Goal: Task Accomplishment & Management: Use online tool/utility

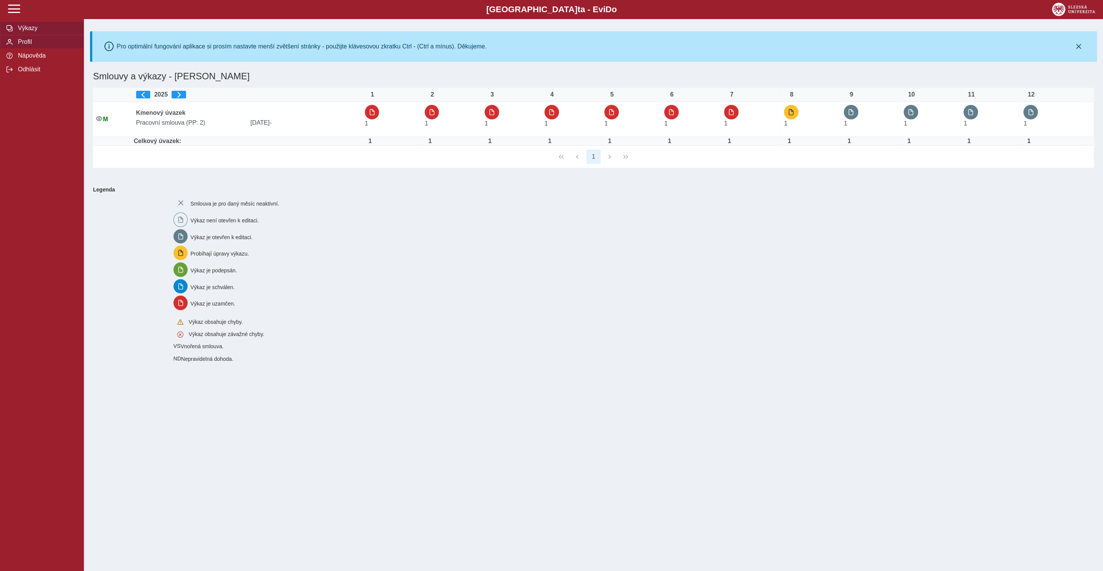
click at [31, 45] on span "Profil" at bounding box center [47, 42] width 62 height 7
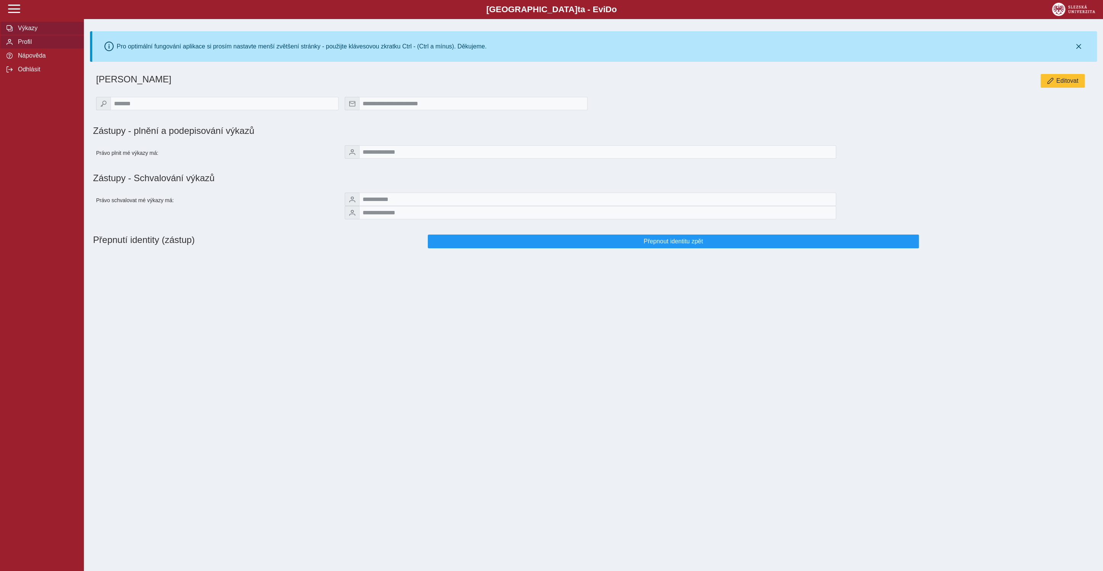
click at [26, 32] on span "Výkazy" at bounding box center [47, 28] width 62 height 7
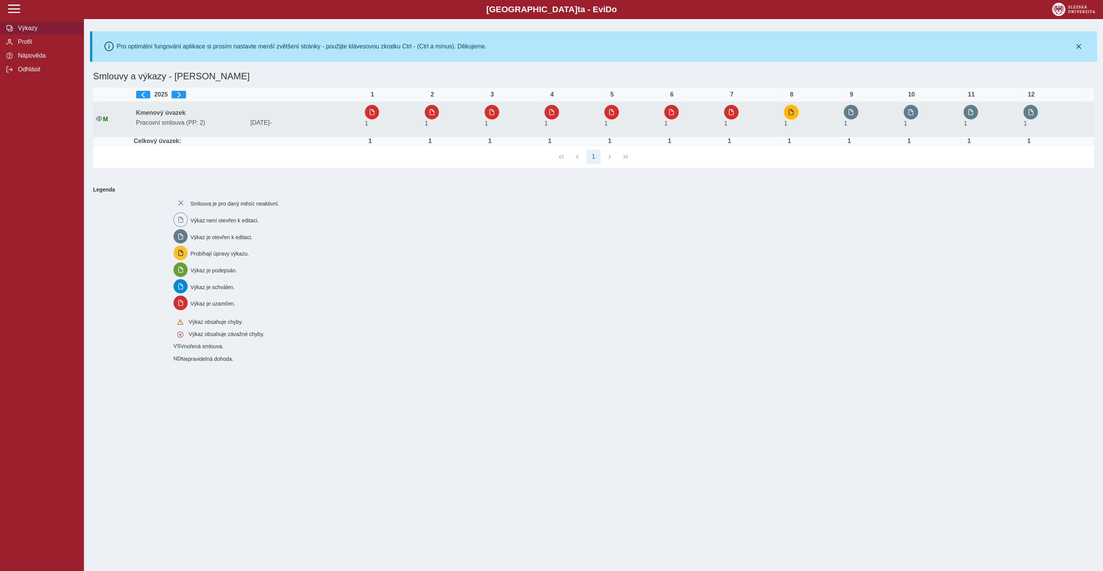
click at [794, 111] on span "button" at bounding box center [791, 112] width 6 height 6
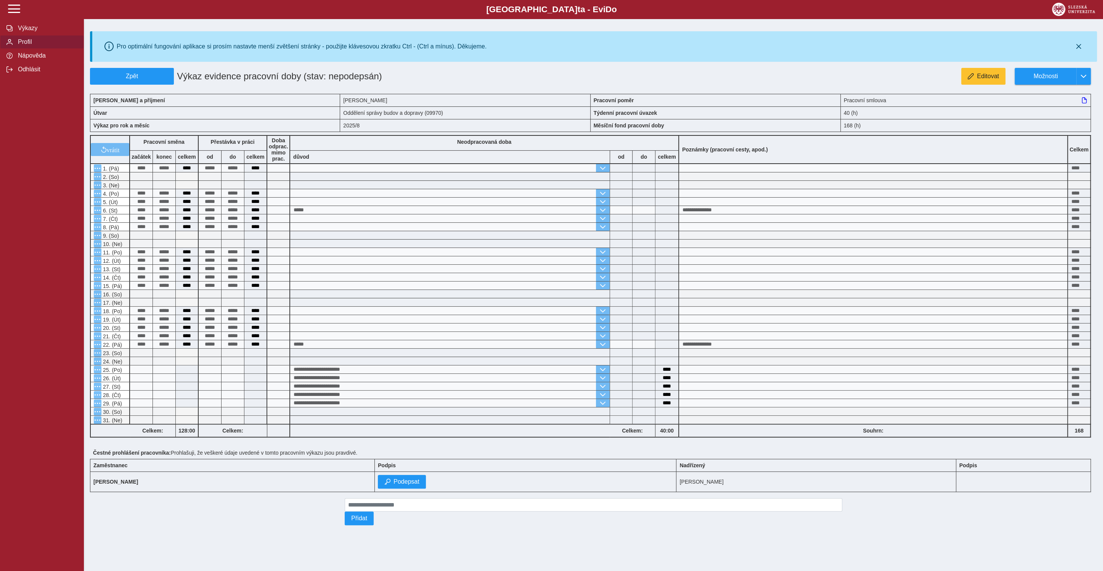
click at [28, 45] on span "Profil" at bounding box center [47, 42] width 62 height 7
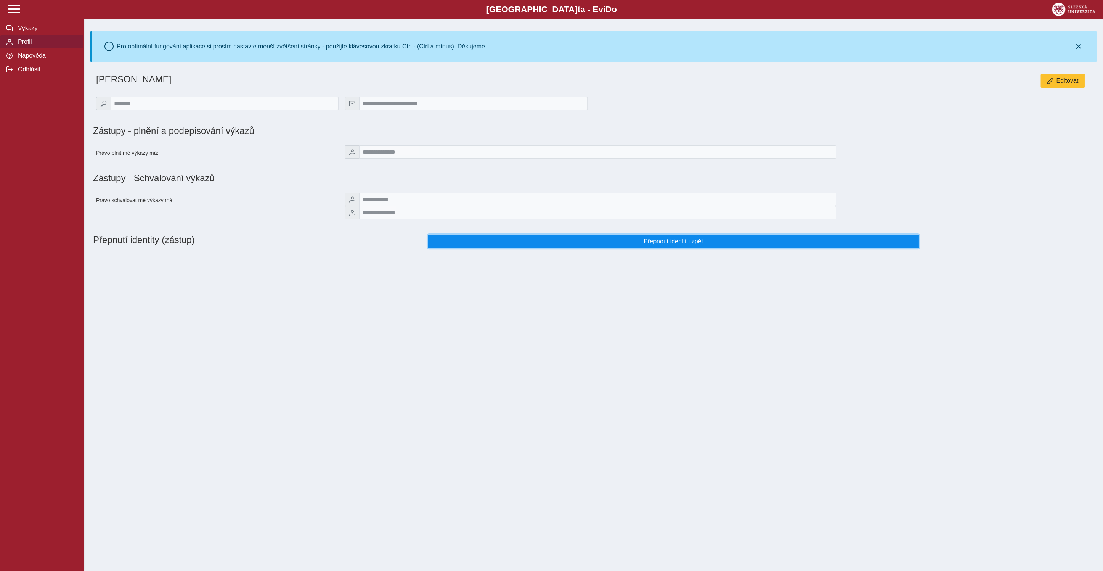
click at [739, 245] on span "Přepnout identitu zpět" at bounding box center [673, 241] width 479 height 7
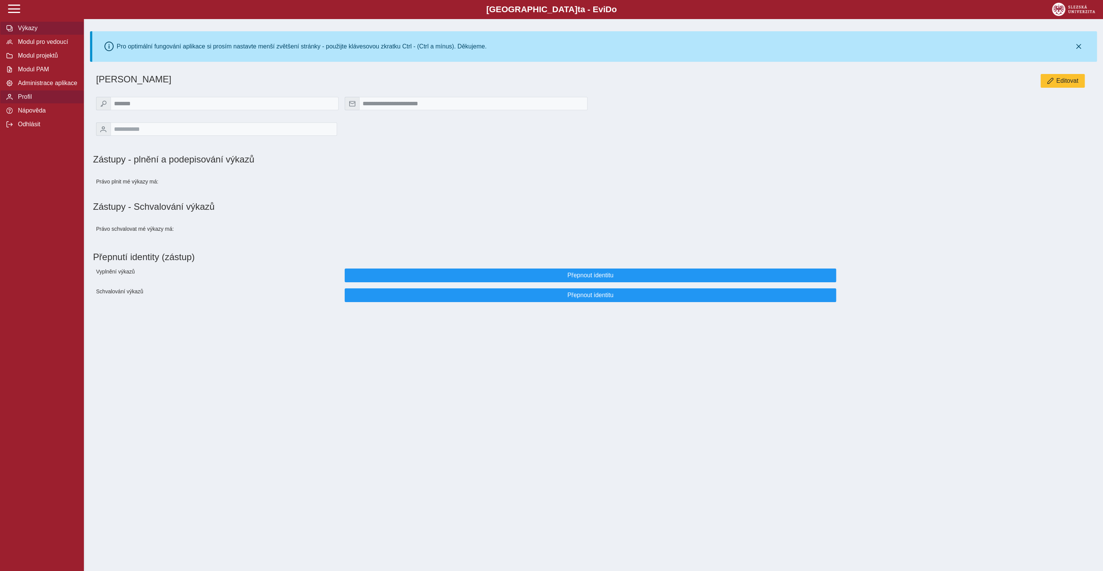
click at [33, 35] on button "Výkazy" at bounding box center [42, 28] width 84 height 14
